Goal: Unclear

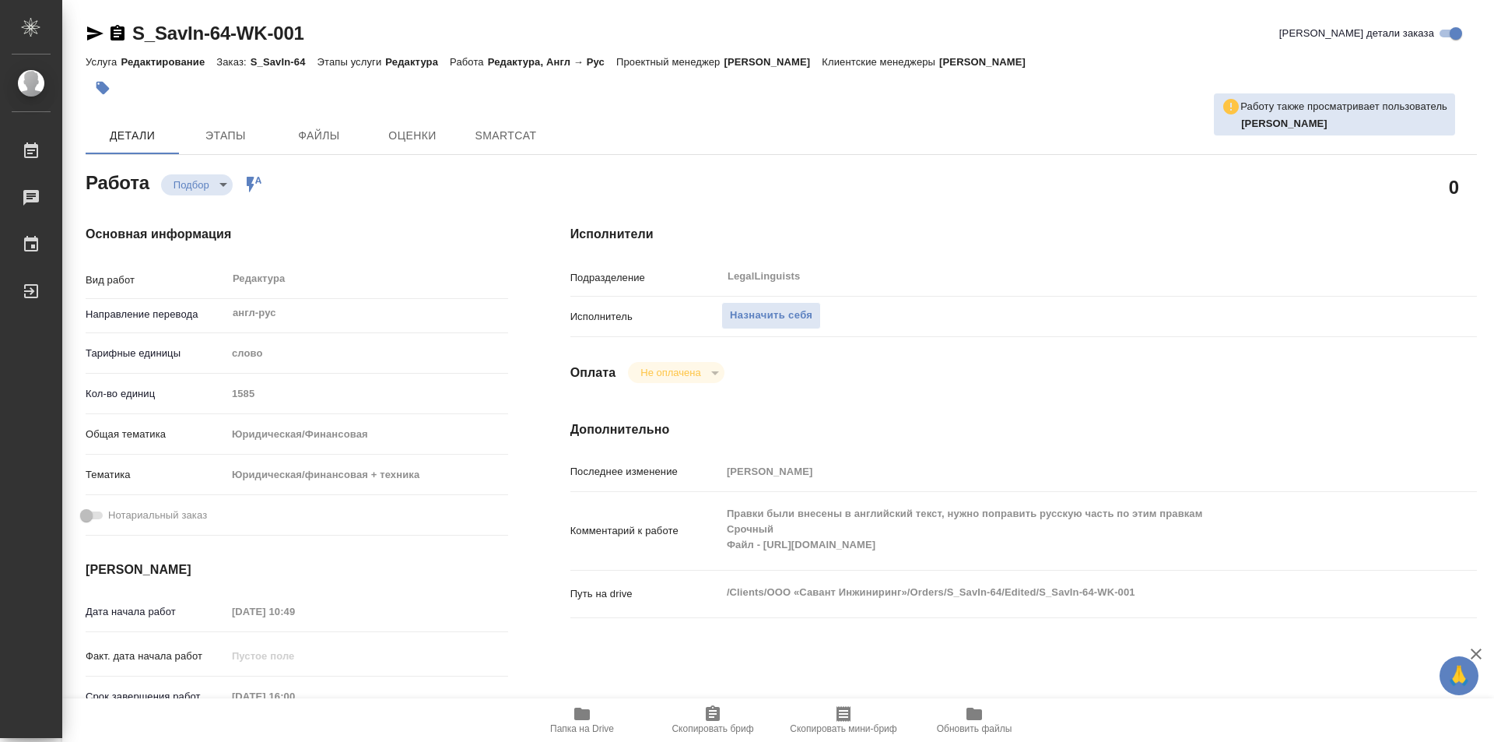
type textarea "x"
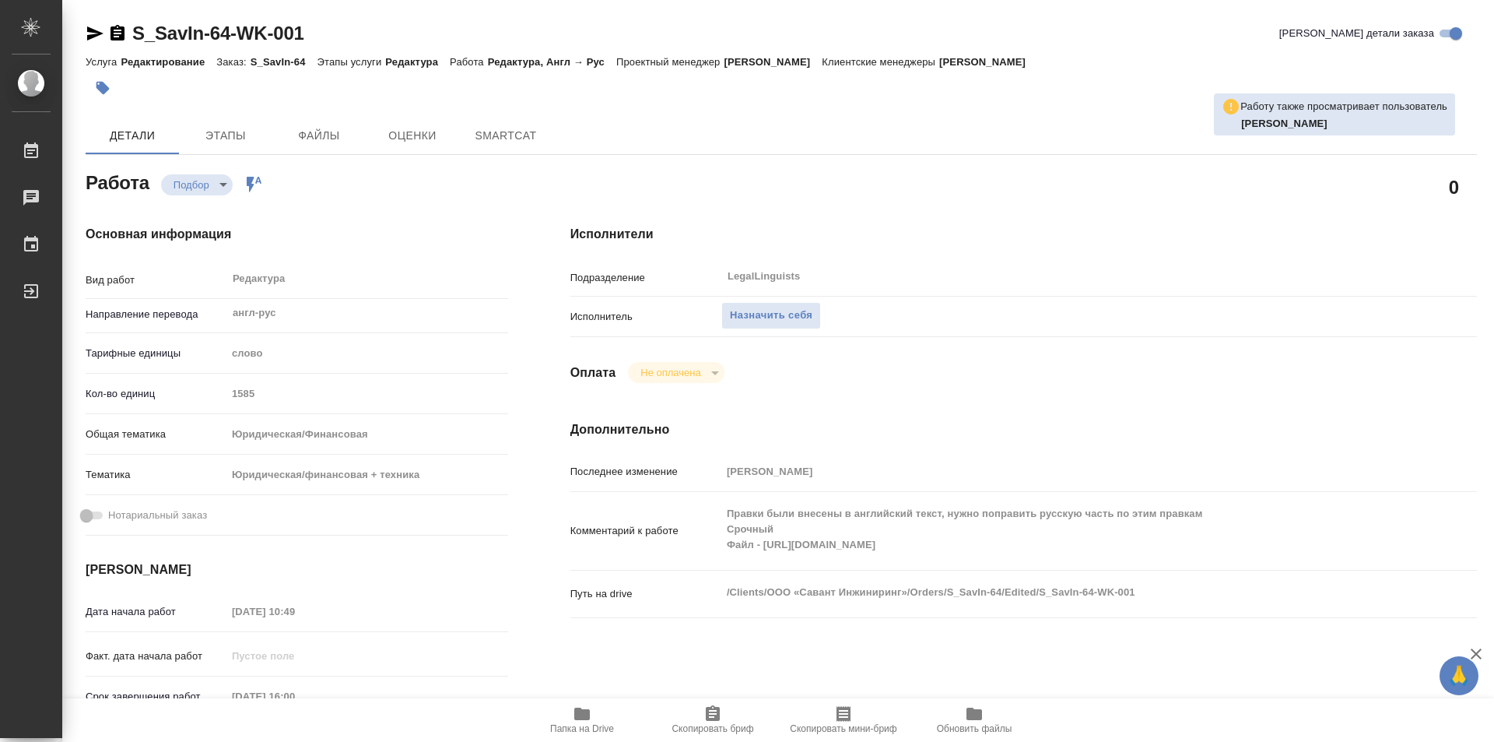
type textarea "x"
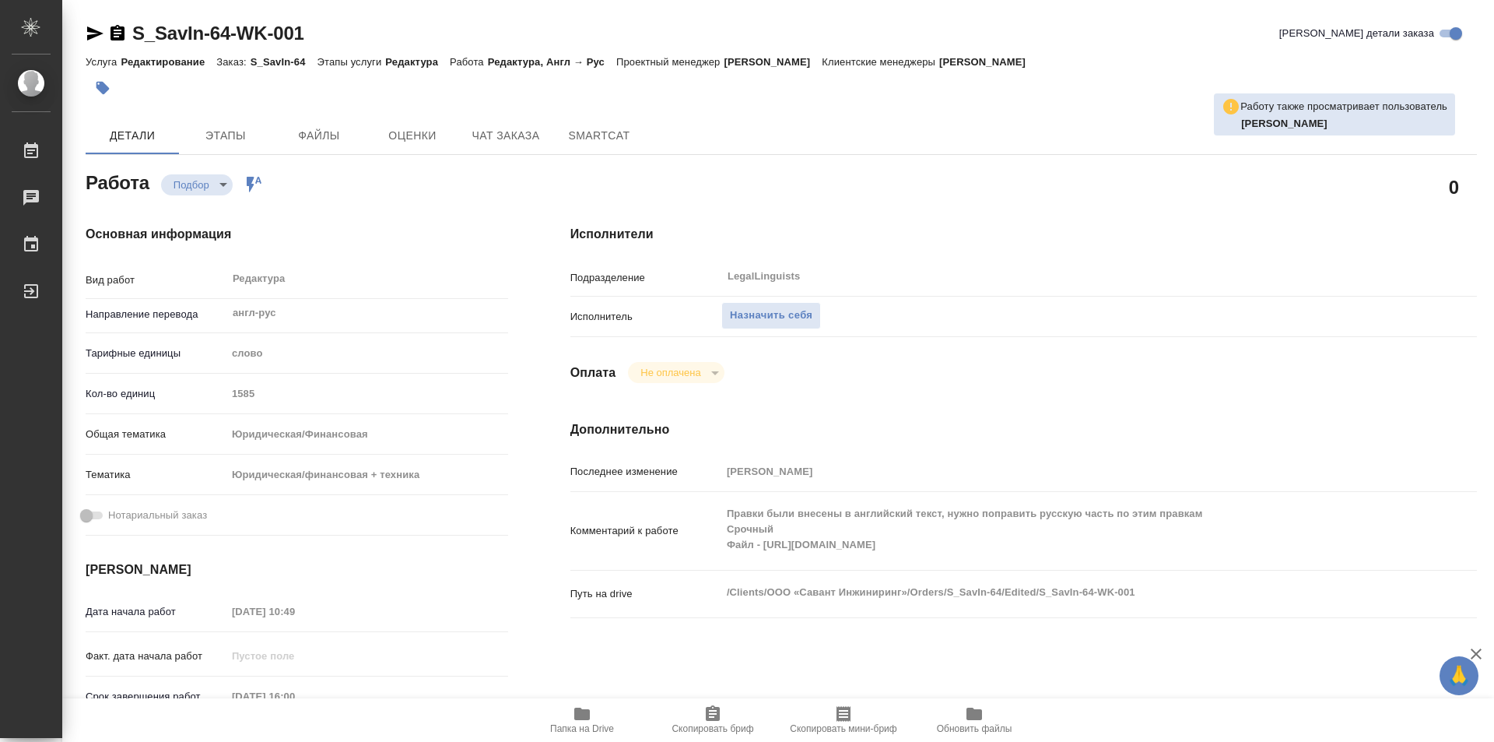
type textarea "x"
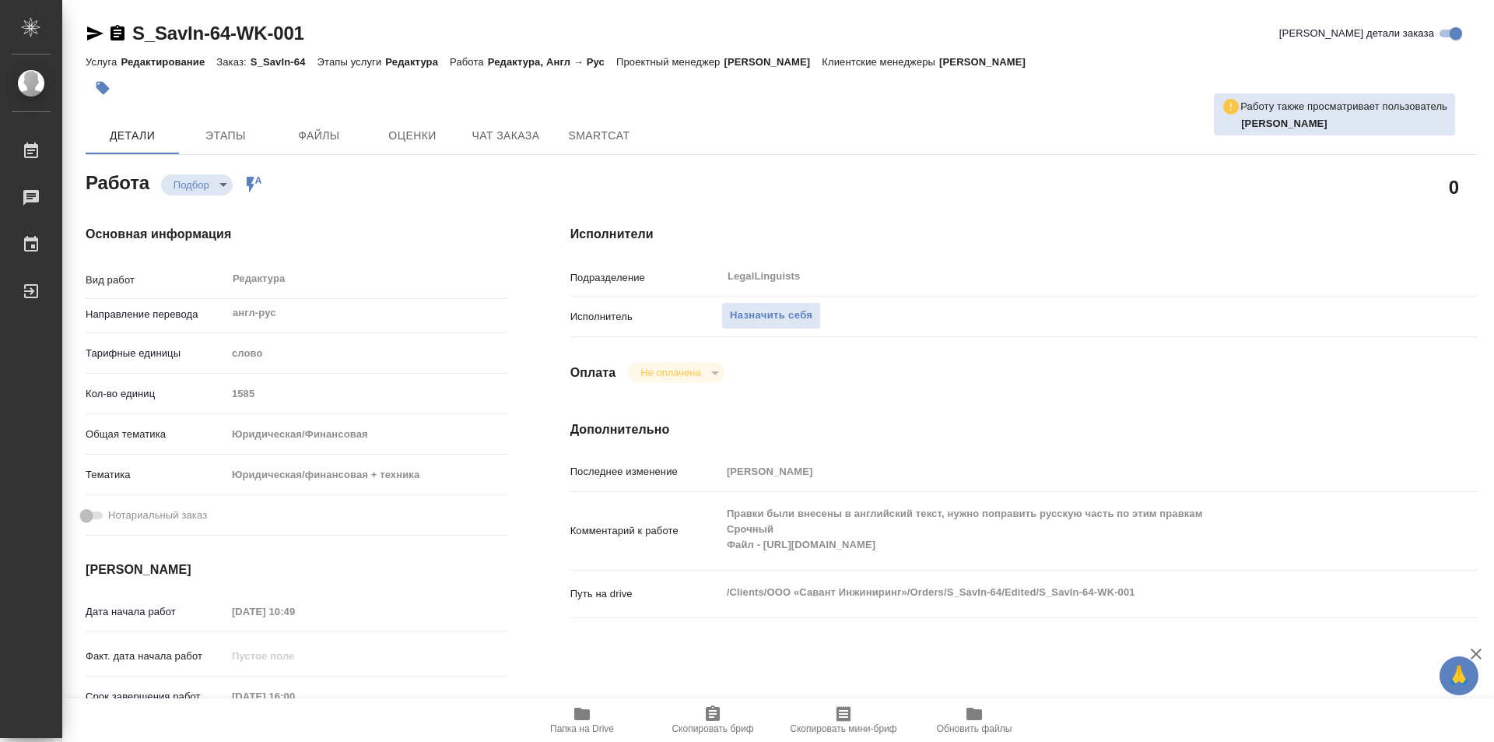
type textarea "x"
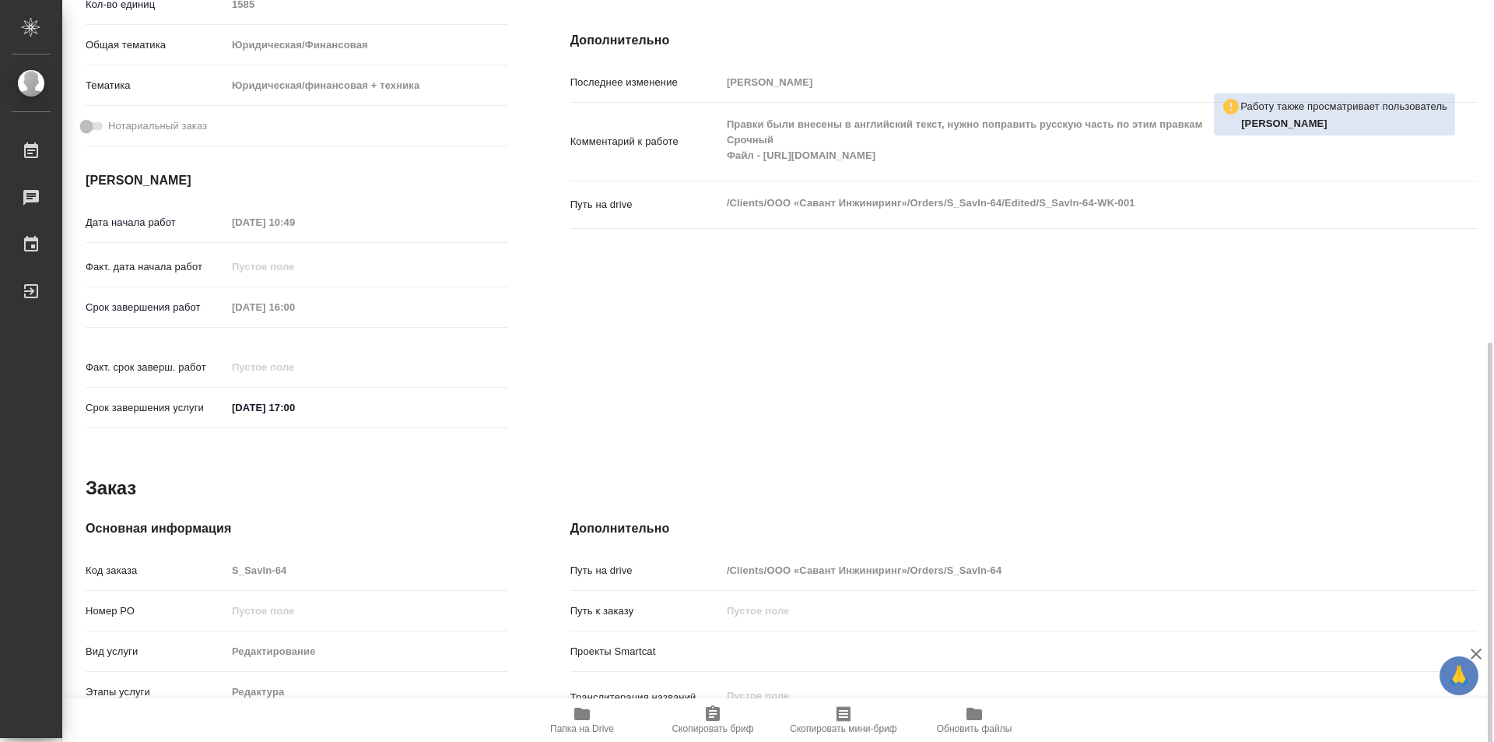
scroll to position [567, 0]
